Goal: Information Seeking & Learning: Find specific fact

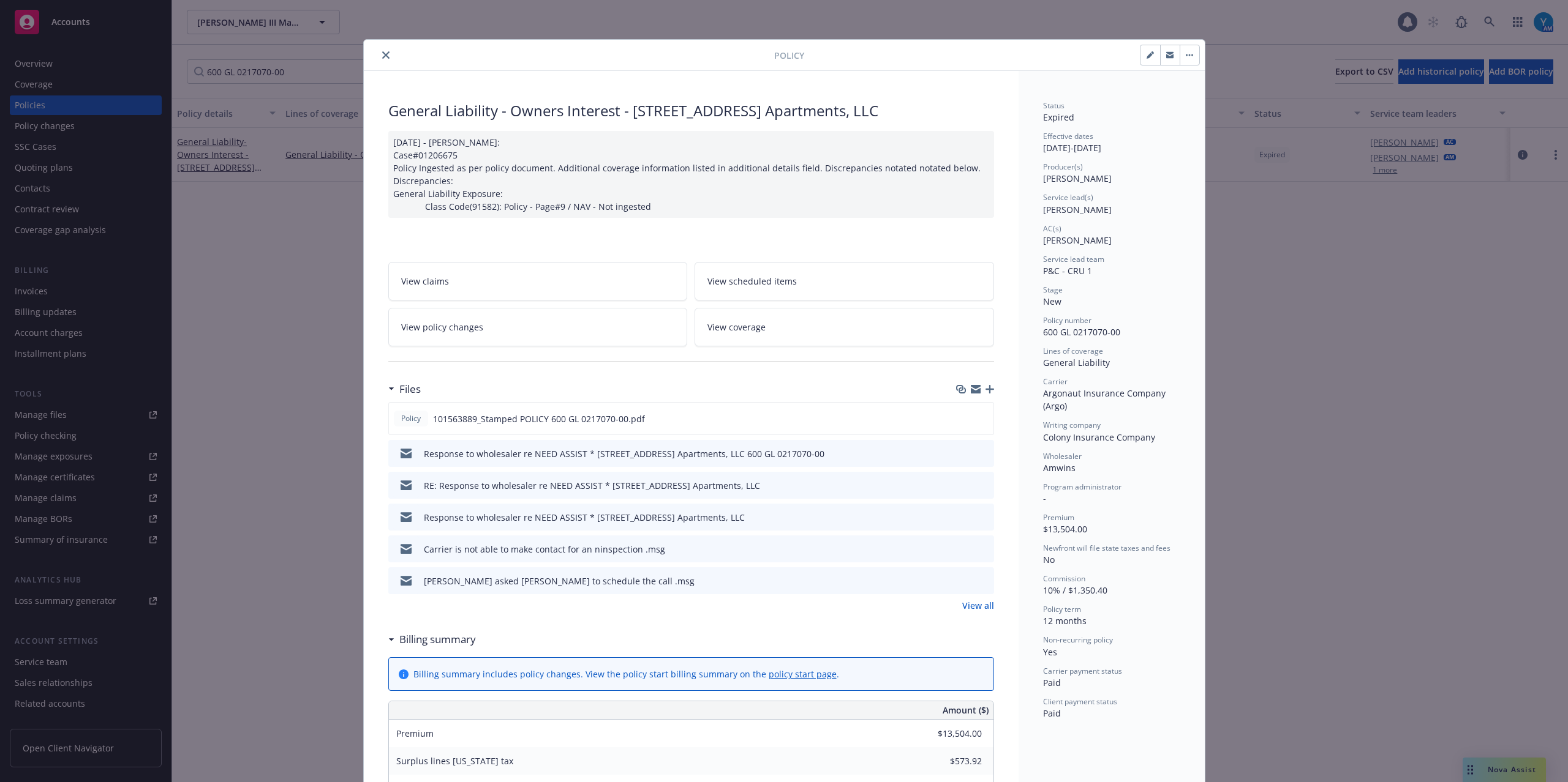
click at [378, 55] on button "close" at bounding box center [386, 55] width 15 height 15
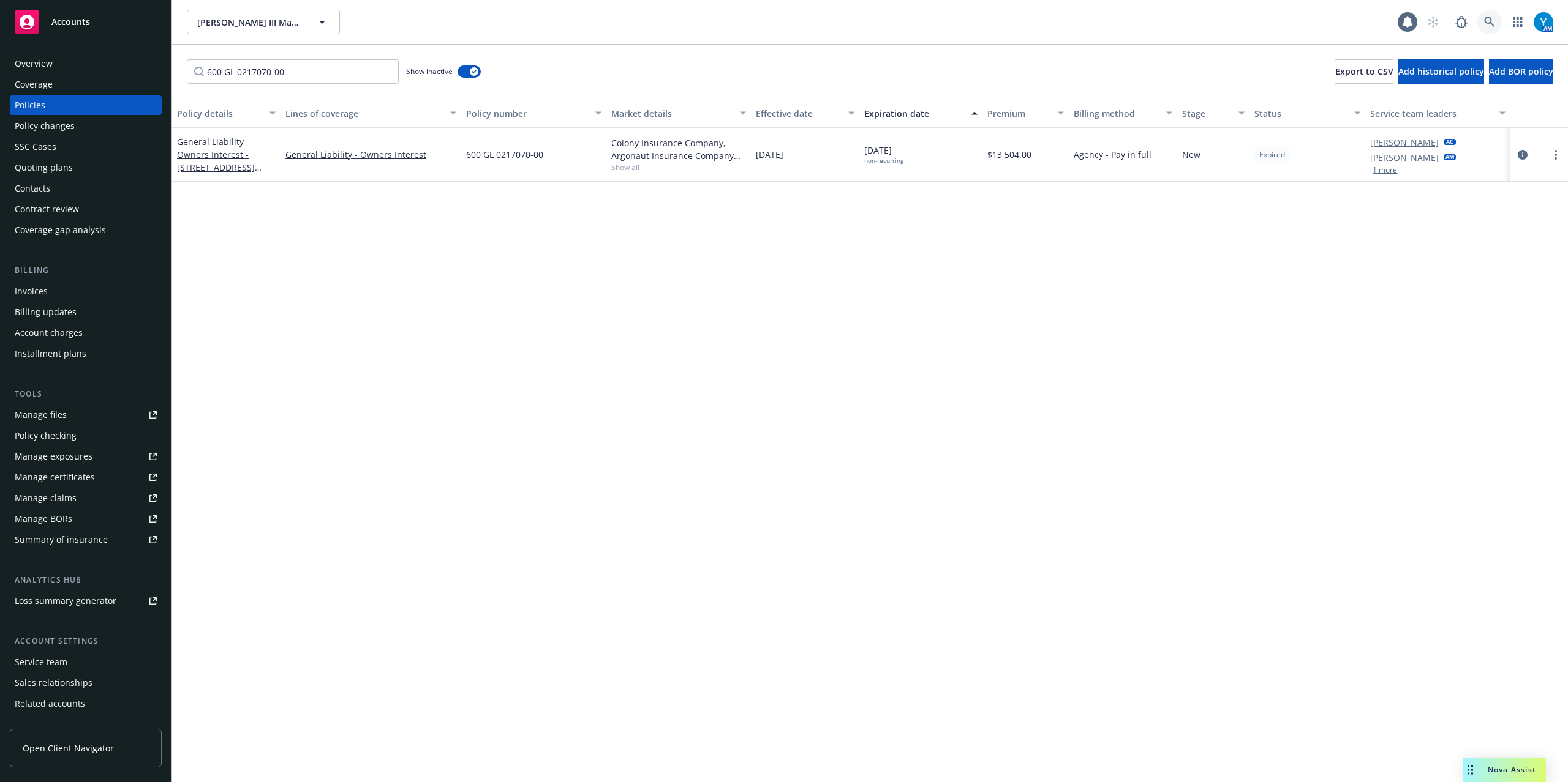
click at [1488, 18] on icon at bounding box center [1489, 22] width 11 height 11
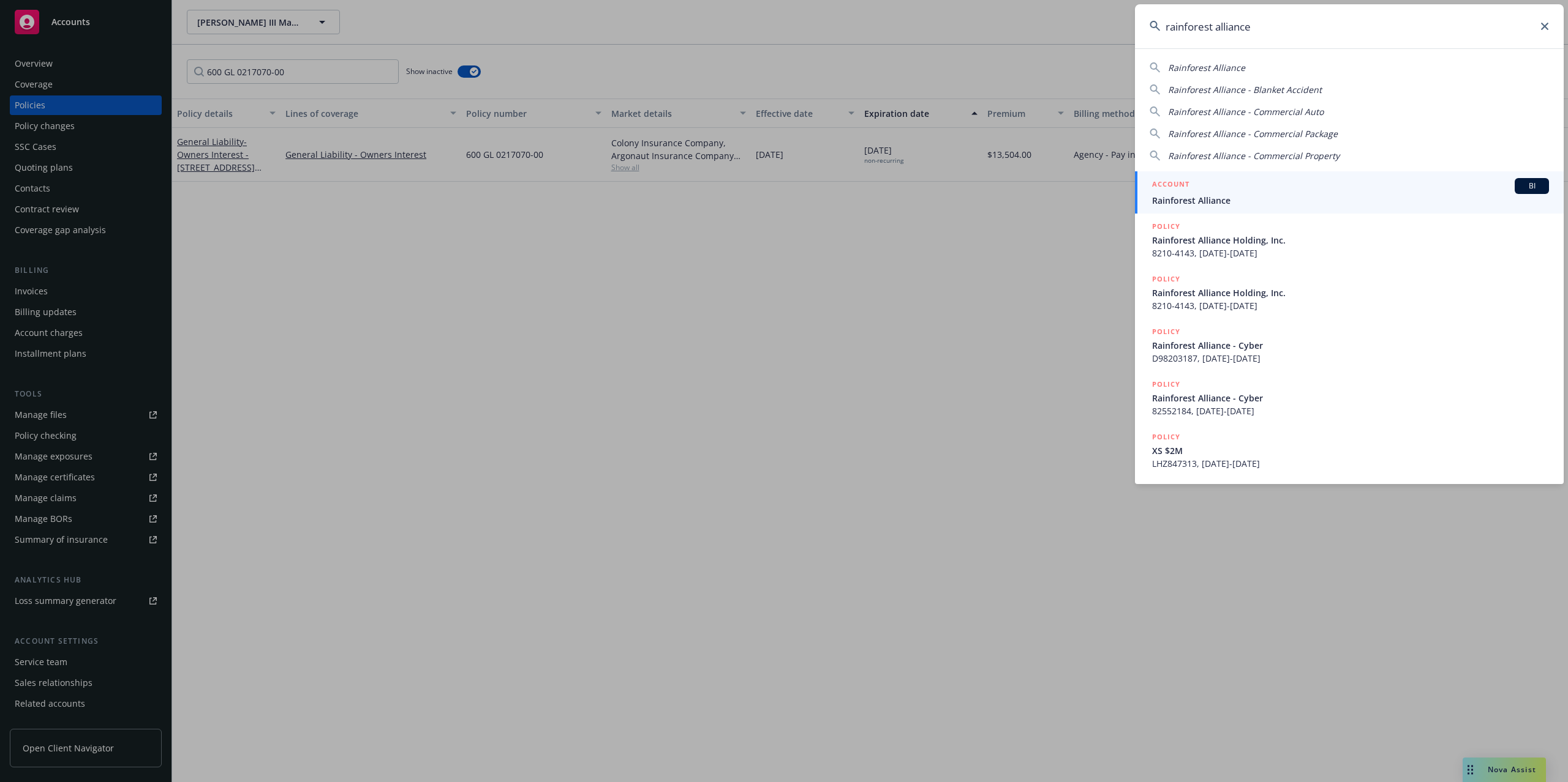
type input "rainforest alliance"
click at [1242, 187] on div "ACCOUNT BI" at bounding box center [1350, 186] width 397 height 16
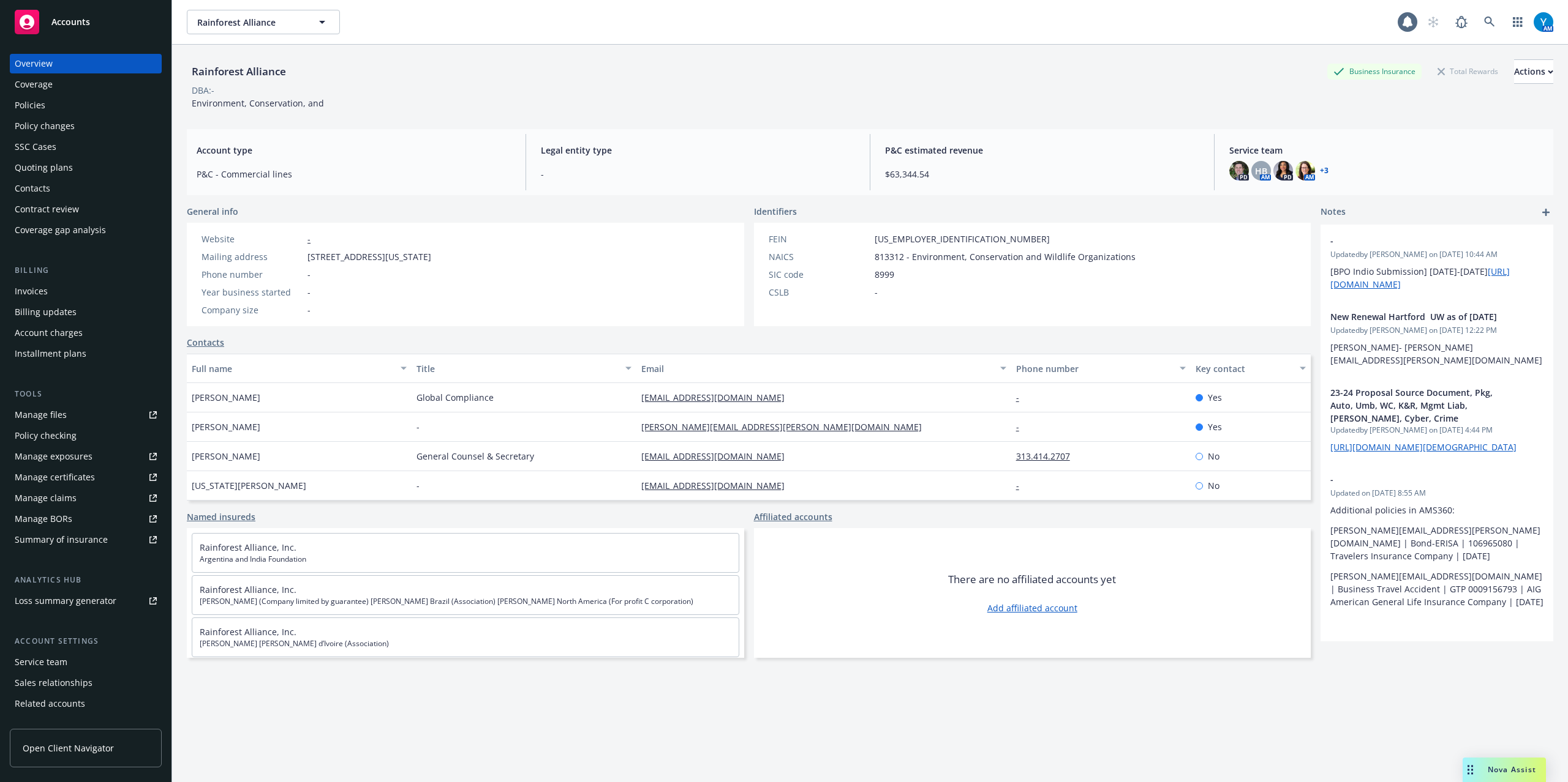
click at [22, 105] on div "Policies" at bounding box center [30, 105] width 31 height 19
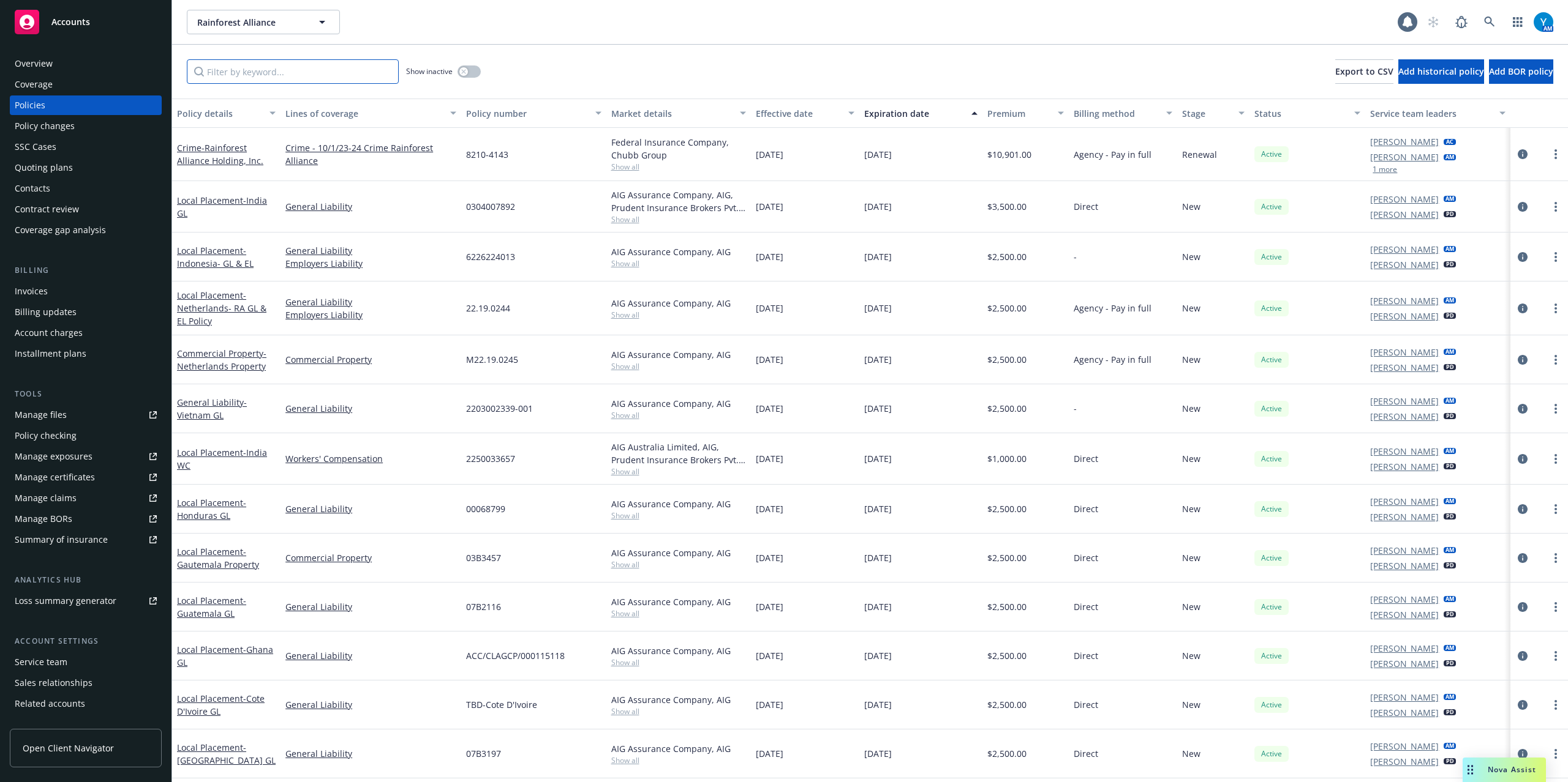
click at [311, 70] on input "Filter by keyword..." at bounding box center [293, 71] width 212 height 25
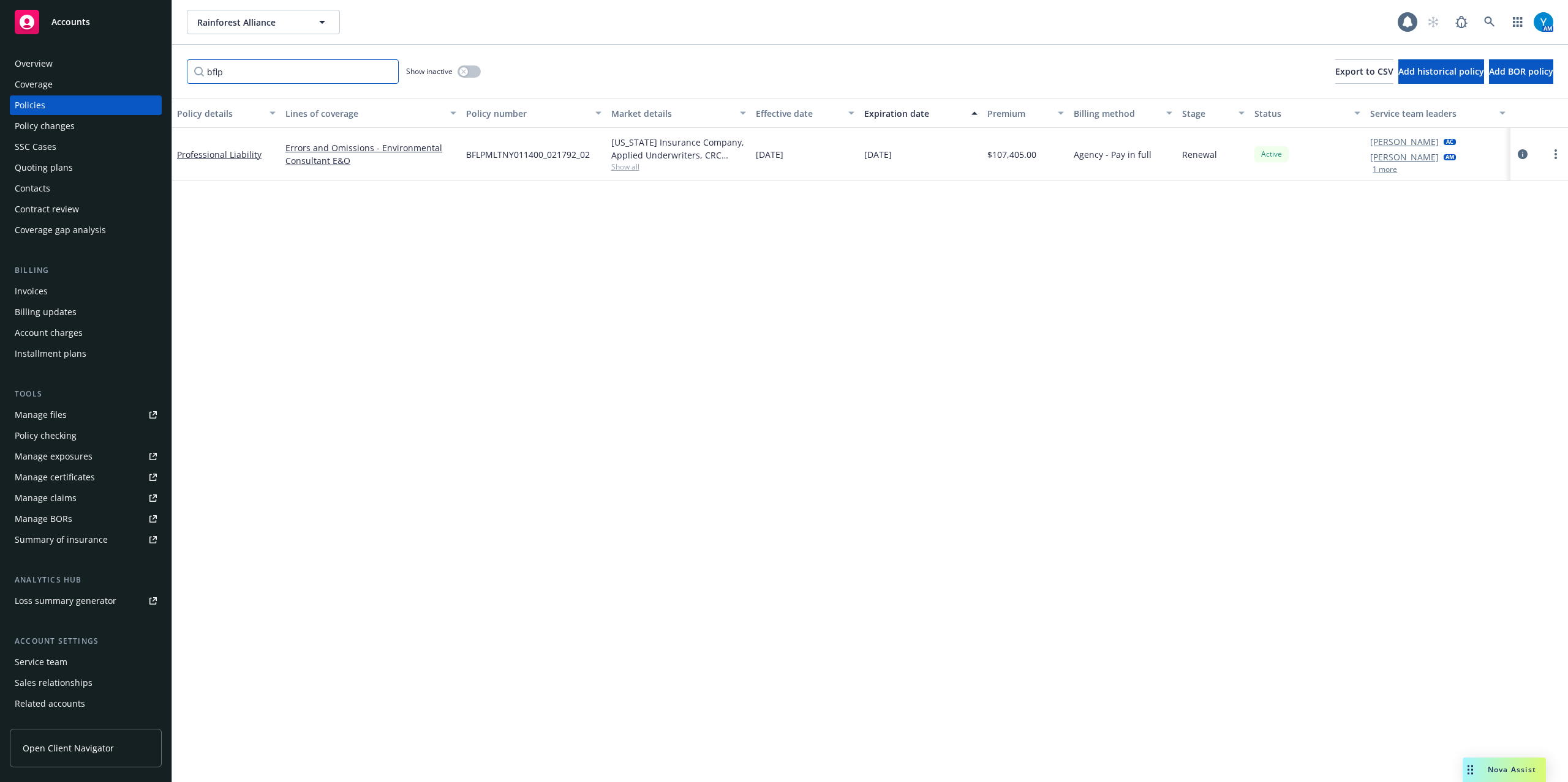
type input "bflp"
click at [476, 67] on button "button" at bounding box center [469, 71] width 23 height 12
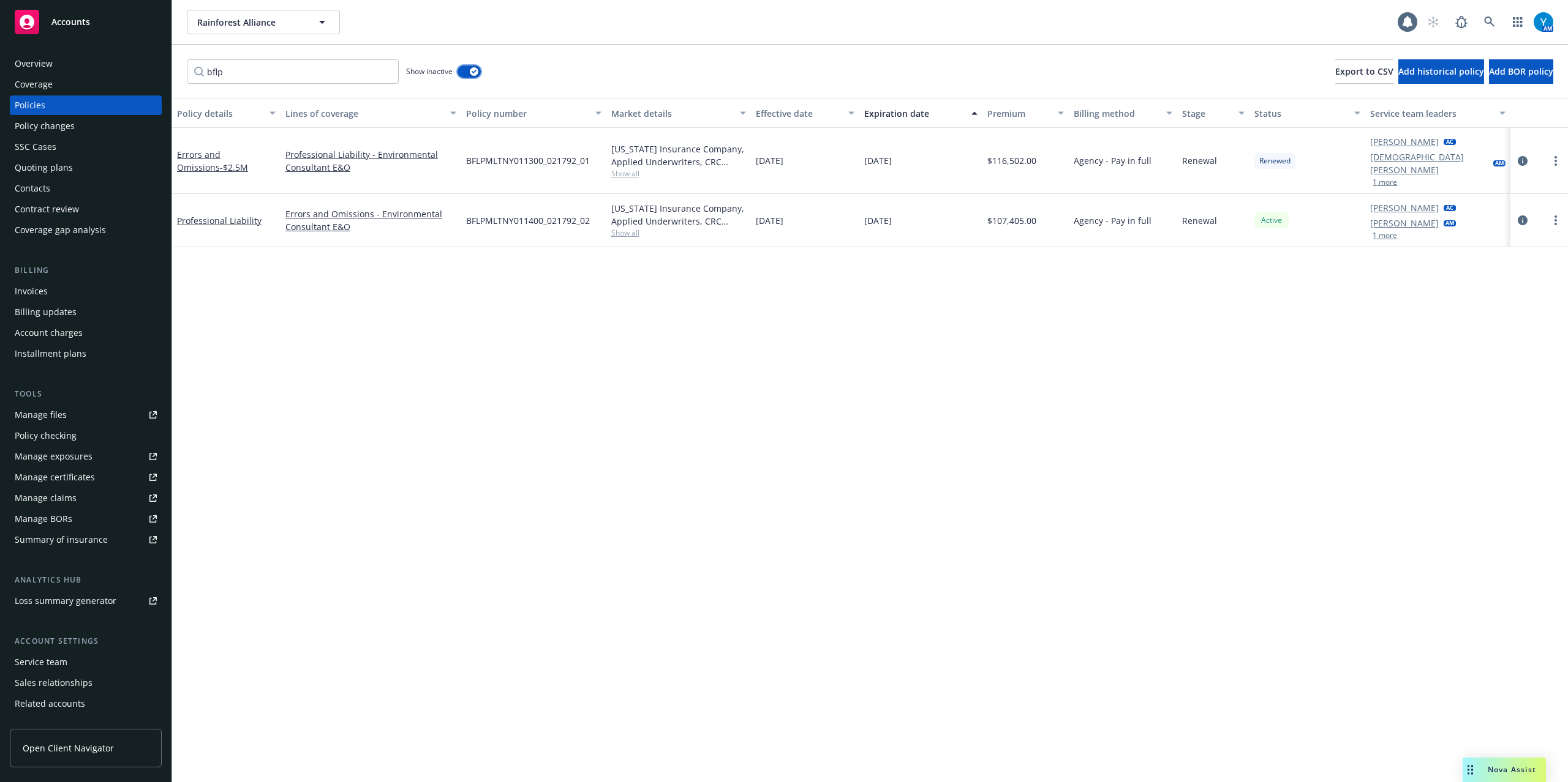
click at [461, 69] on button "button" at bounding box center [469, 71] width 23 height 12
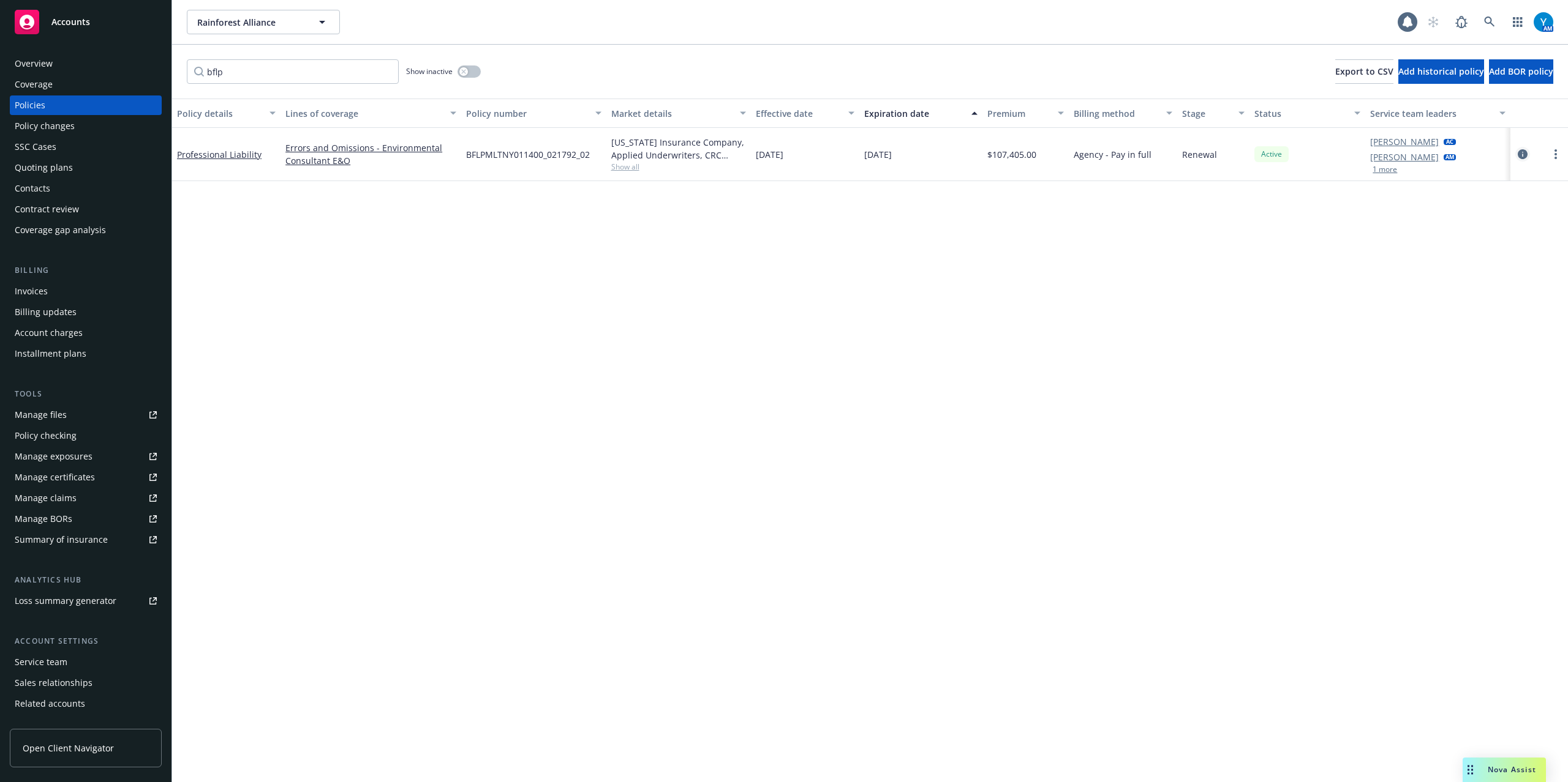
click at [1524, 153] on icon "circleInformation" at bounding box center [1522, 154] width 10 height 10
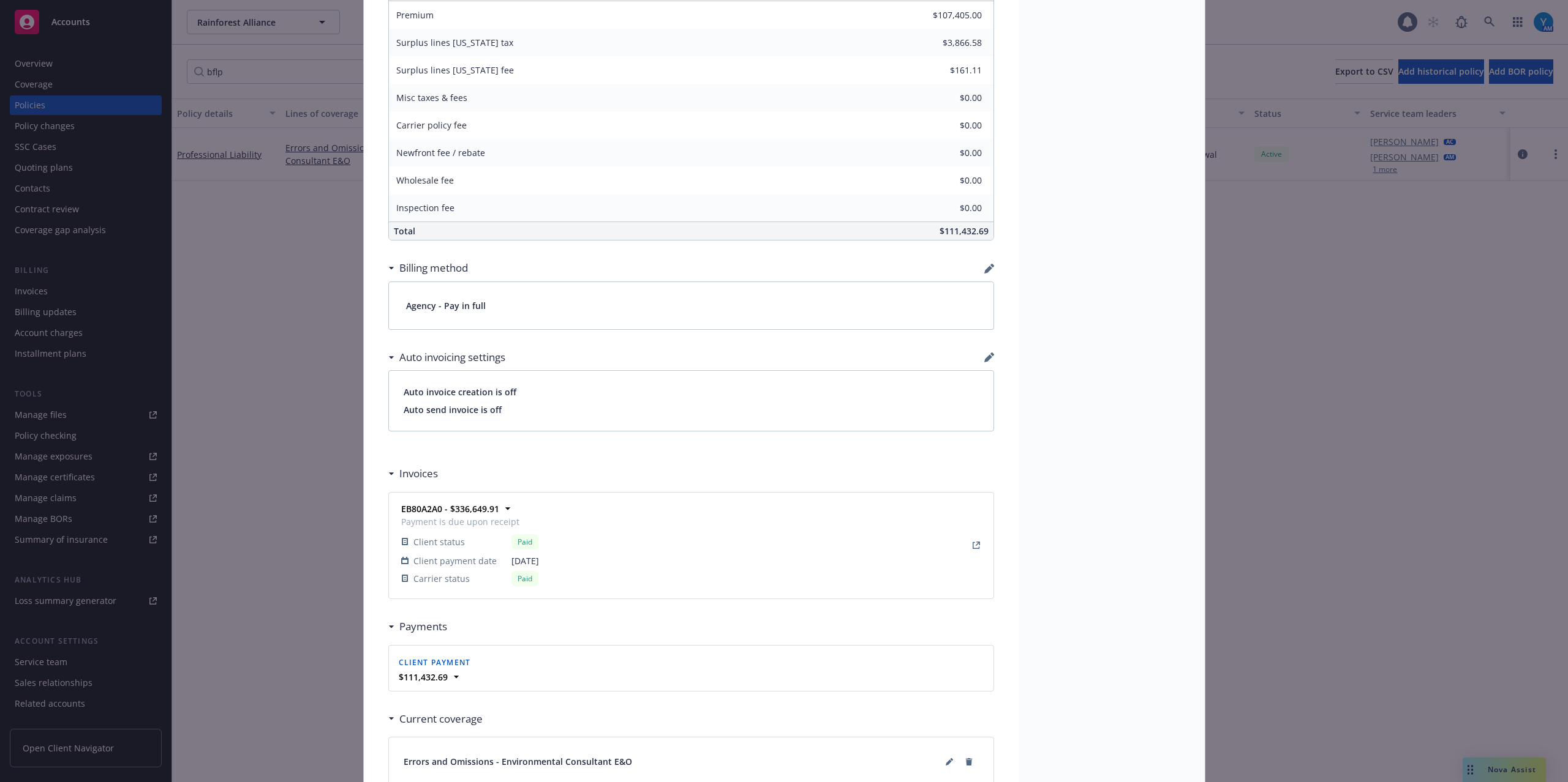
scroll to position [735, 0]
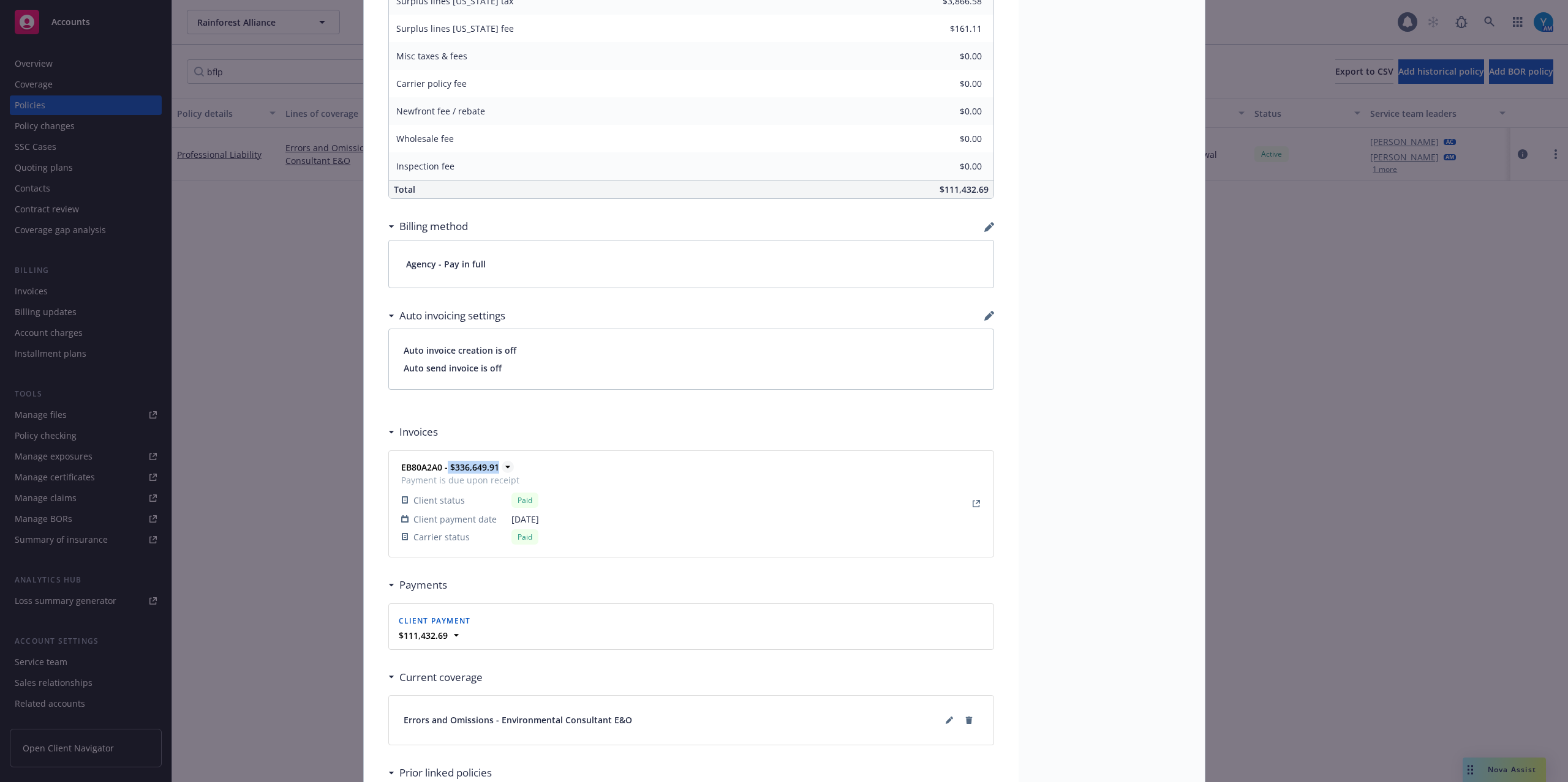
drag, startPoint x: 491, startPoint y: 471, endPoint x: 441, endPoint y: 473, distance: 50.0
click at [441, 473] on strong "EB80A2A0 - $336,649.91" at bounding box center [450, 467] width 98 height 12
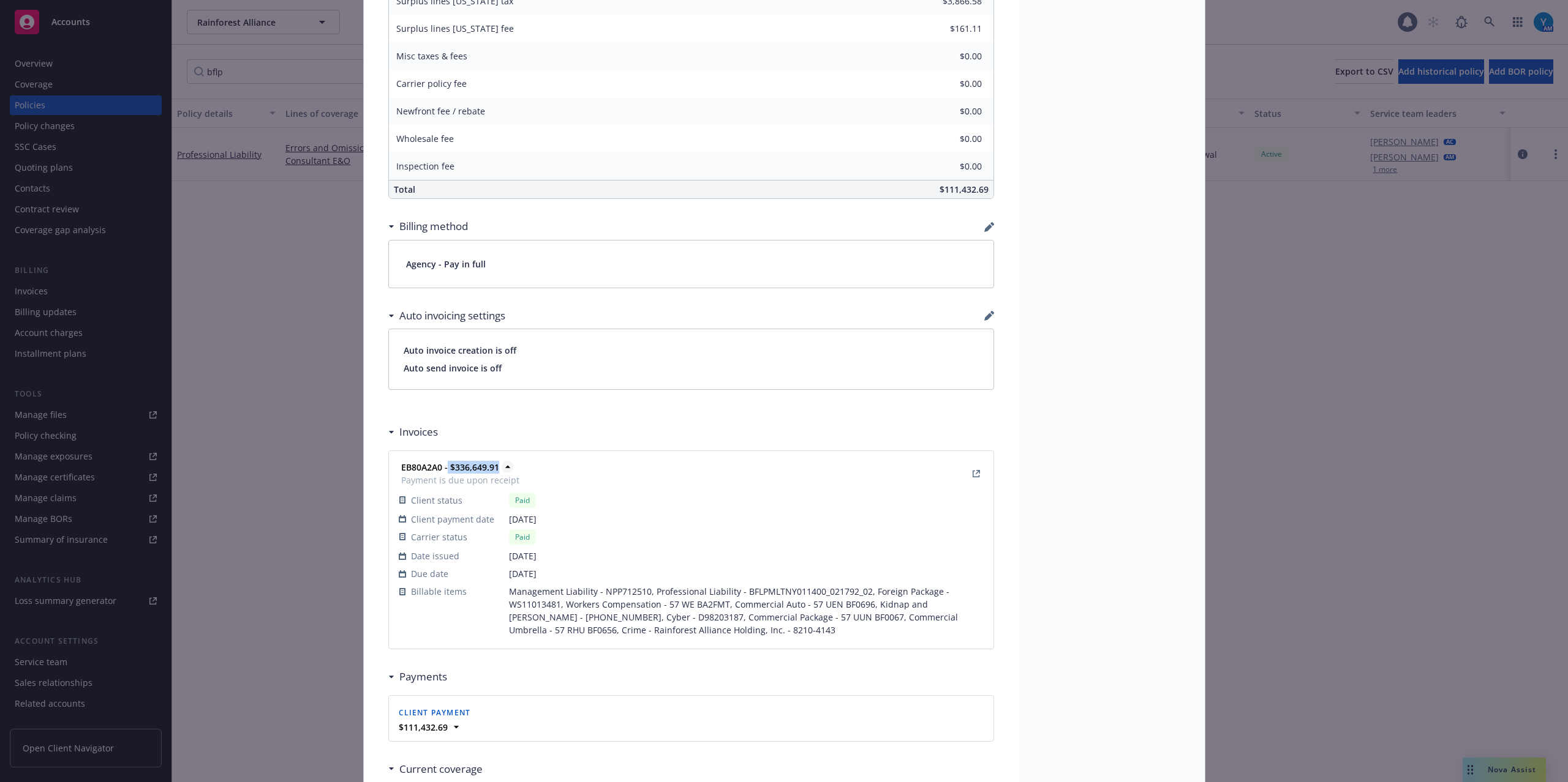
copy strong "$336,649.91"
drag, startPoint x: 395, startPoint y: 470, endPoint x: 435, endPoint y: 470, distance: 40.0
click at [435, 470] on strong "EB80A2A0 - $336,649.91" at bounding box center [450, 467] width 98 height 12
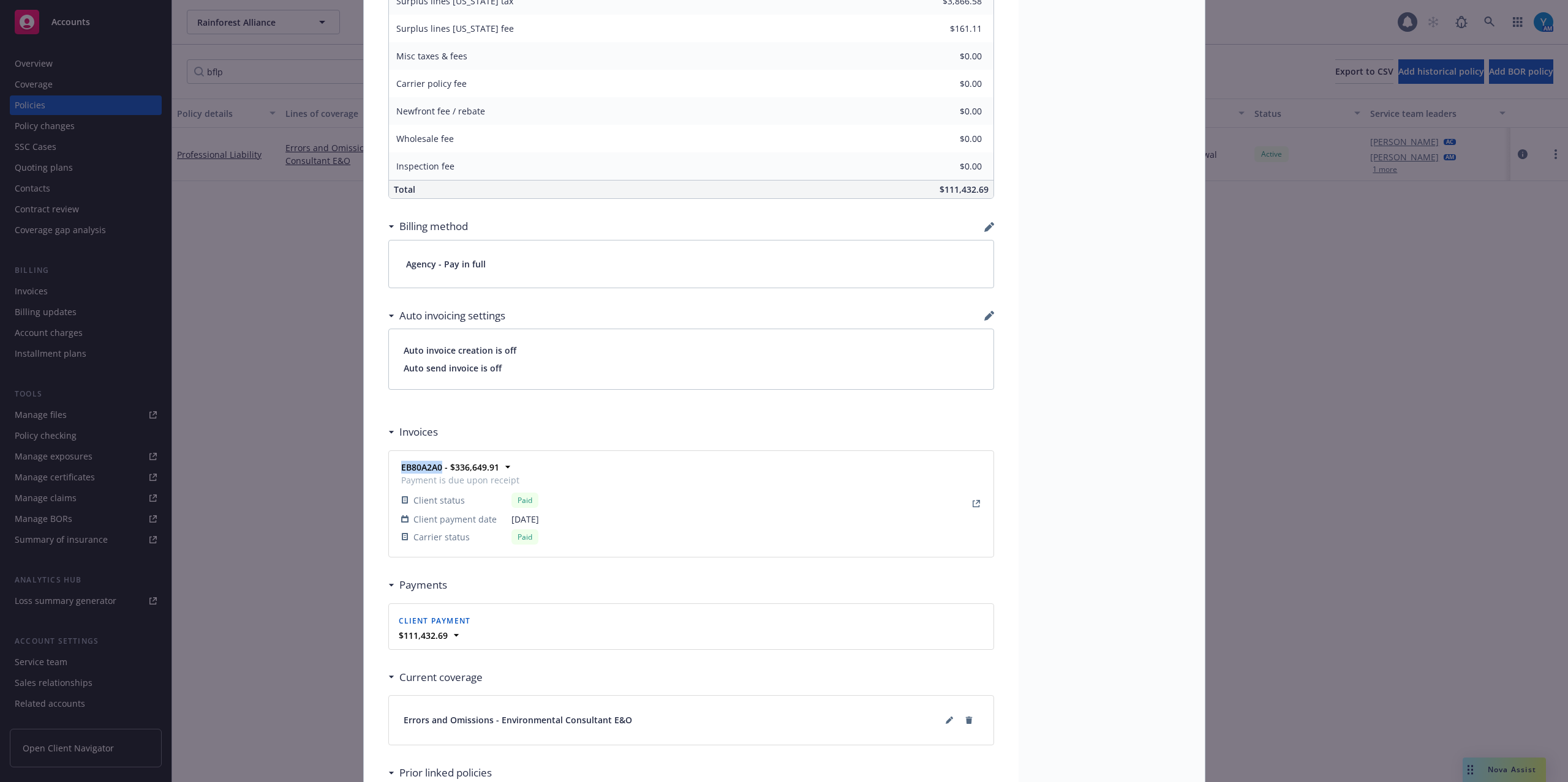
copy strong "EB80A2A0"
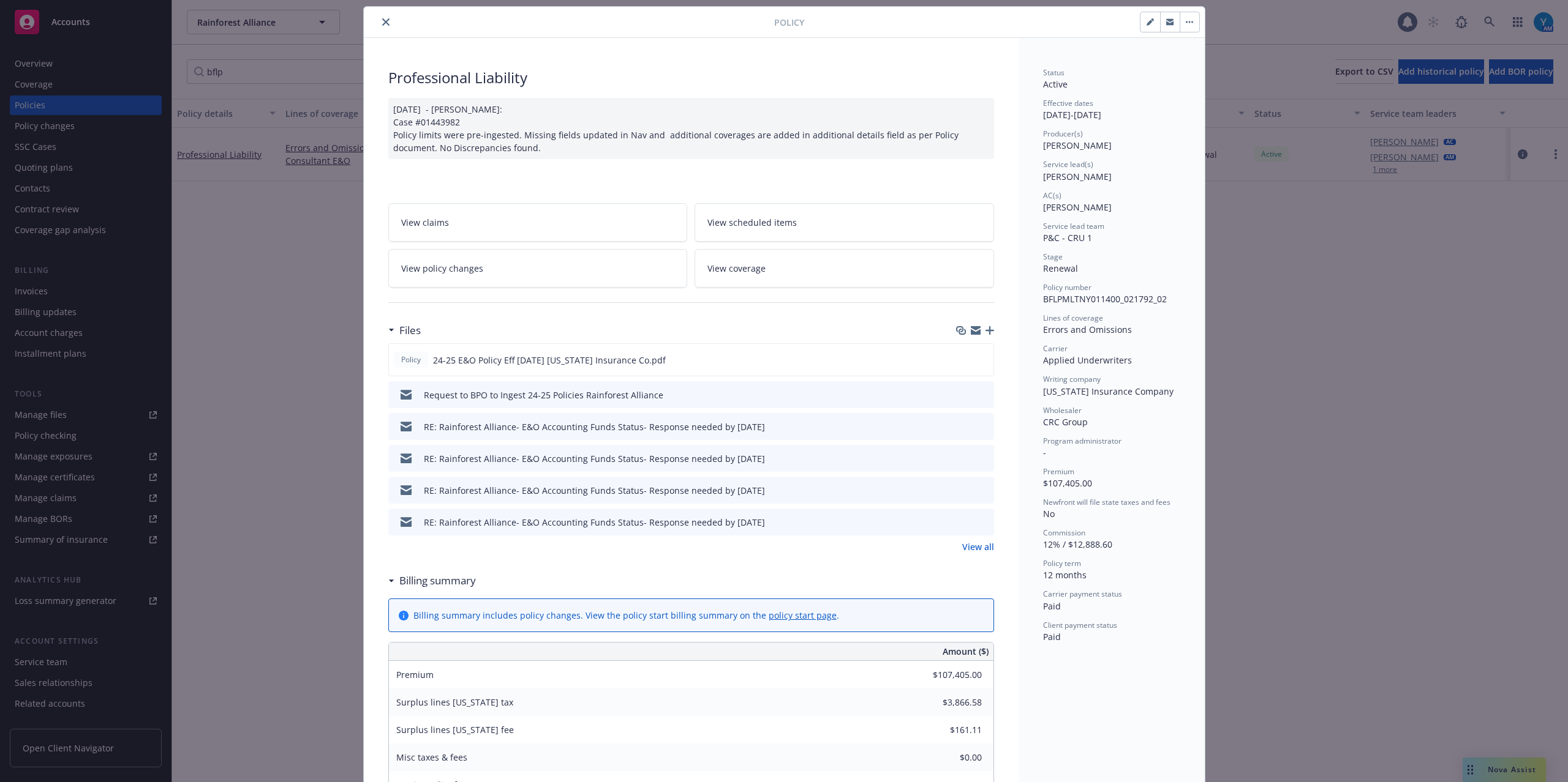
scroll to position [0, 0]
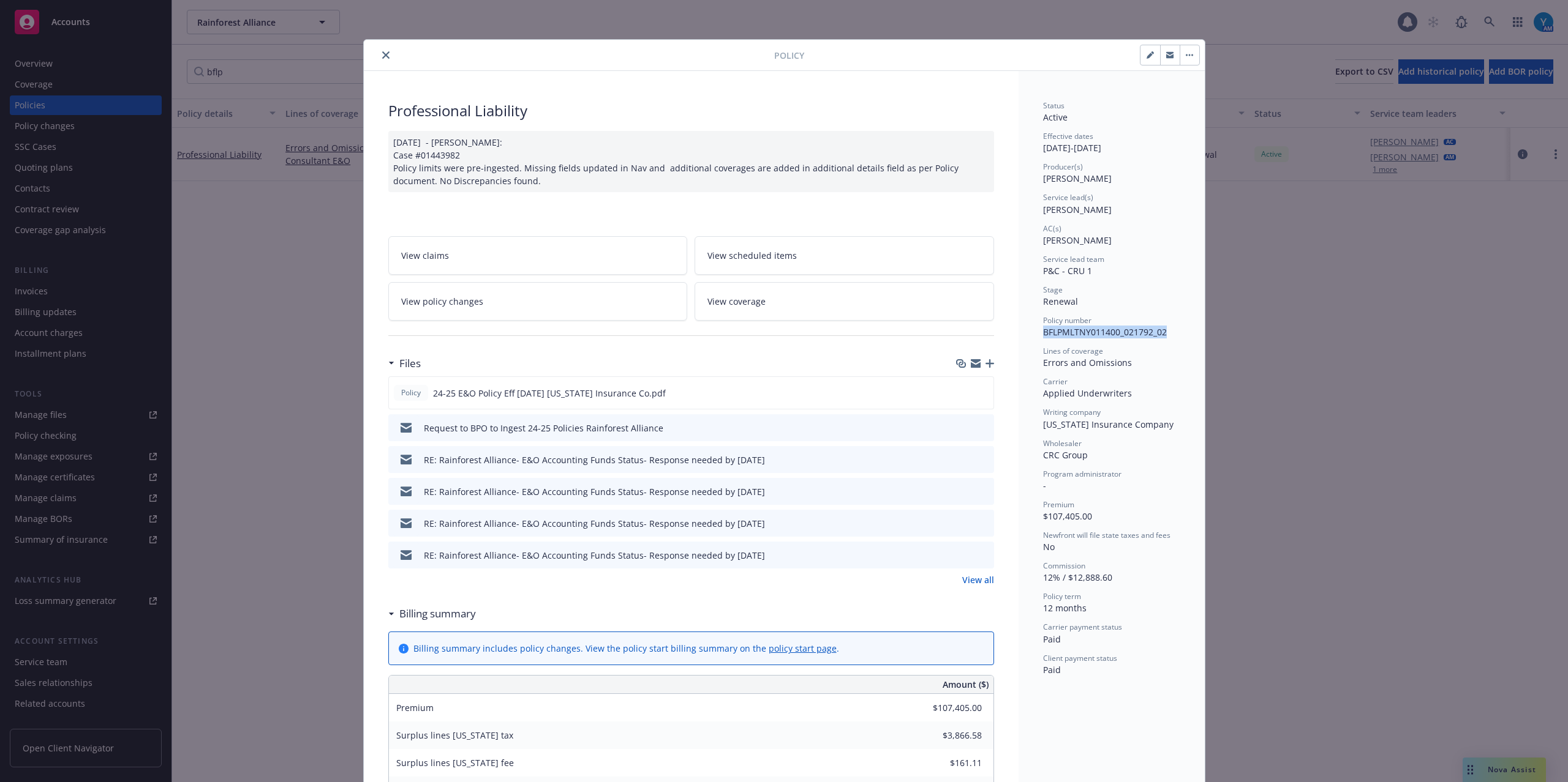
drag, startPoint x: 1032, startPoint y: 331, endPoint x: 1160, endPoint y: 334, distance: 128.0
copy span "BFLPMLTNY011400_021792_02"
